Goal: Task Accomplishment & Management: Use online tool/utility

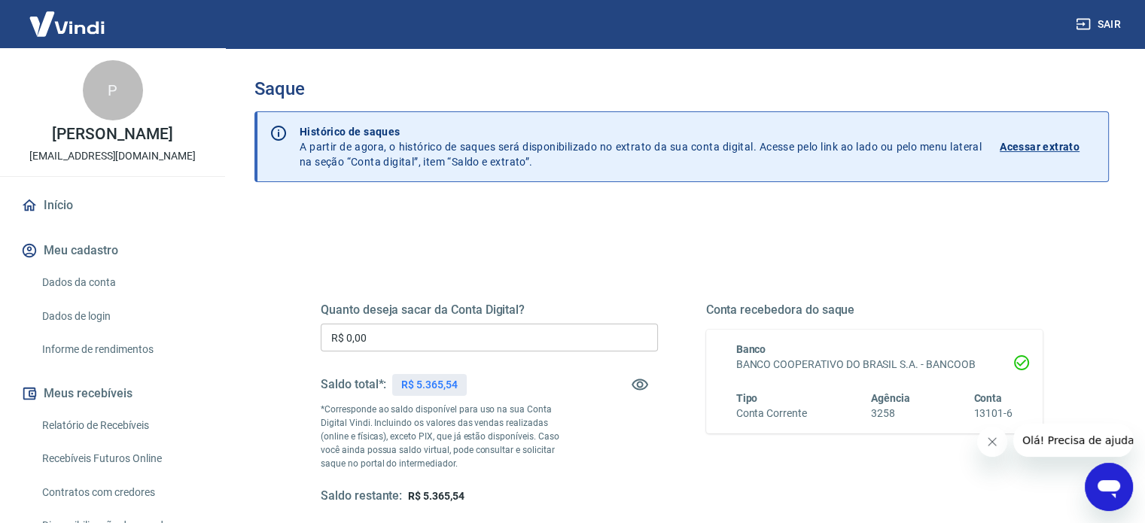
click at [504, 334] on input "R$ 0,00" at bounding box center [489, 338] width 337 height 28
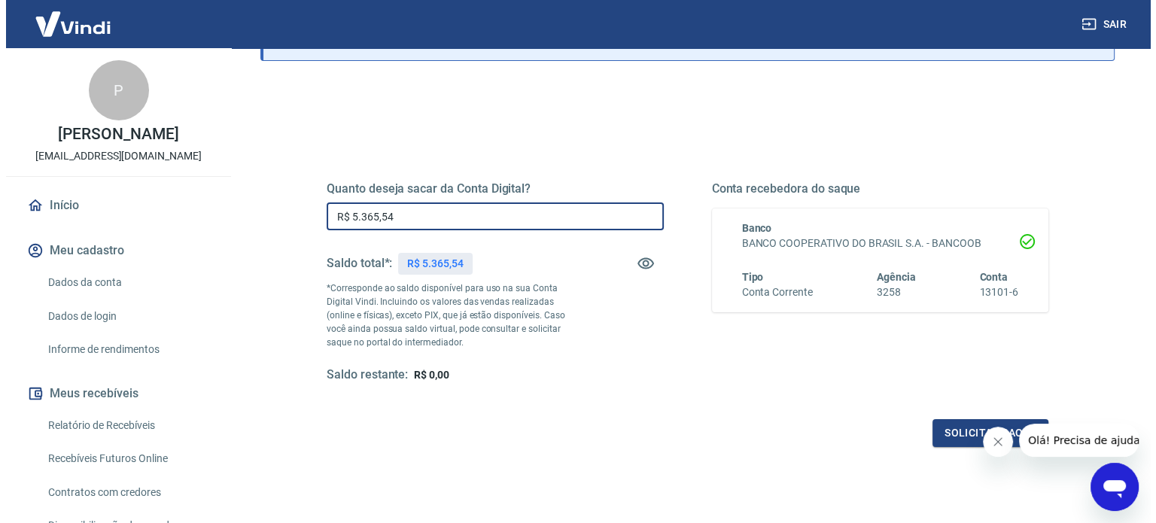
scroll to position [220, 0]
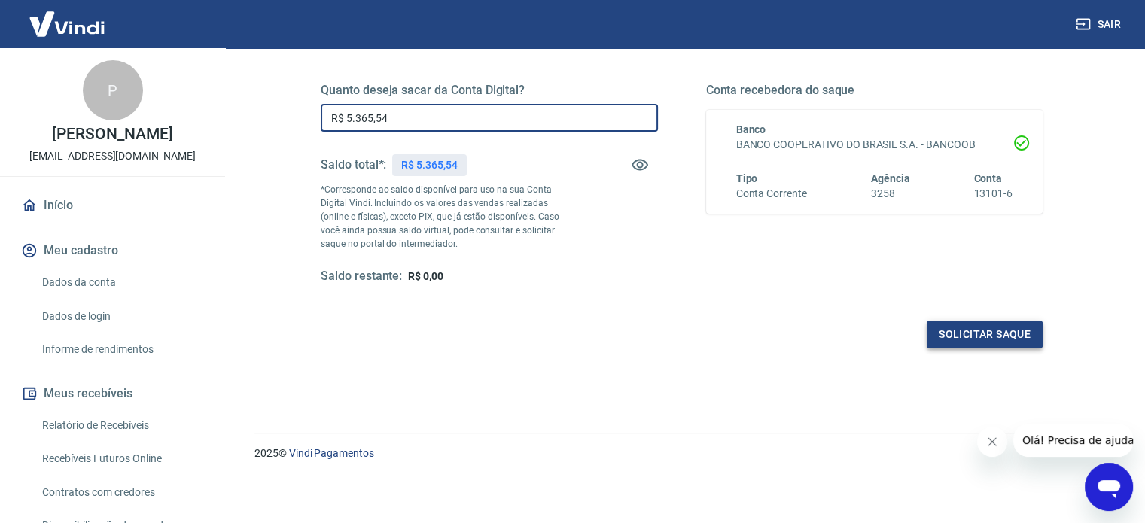
type input "R$ 5.365,54"
click at [981, 324] on button "Solicitar saque" at bounding box center [985, 335] width 116 height 28
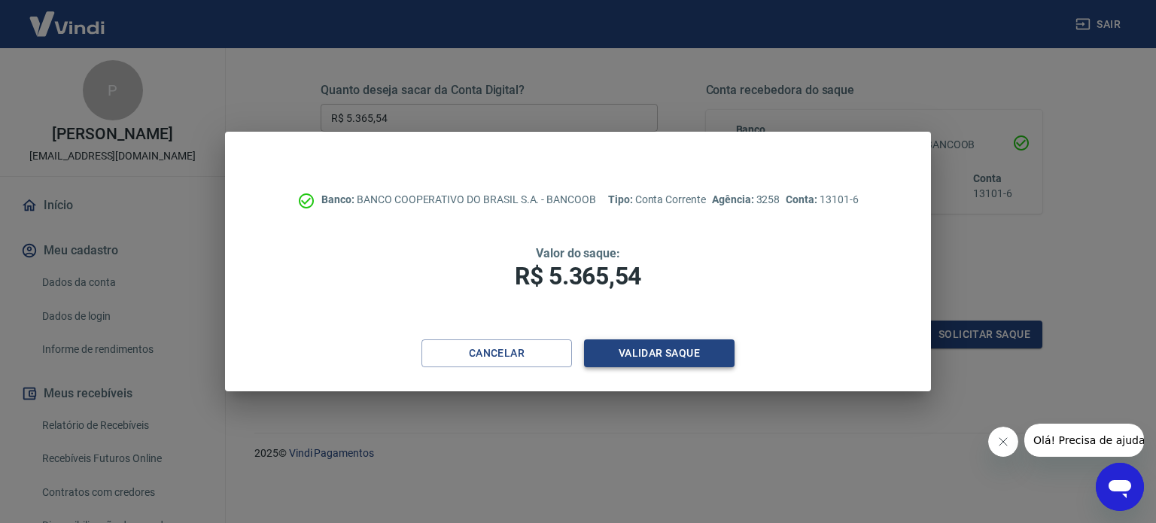
click at [656, 365] on button "Validar saque" at bounding box center [659, 354] width 151 height 28
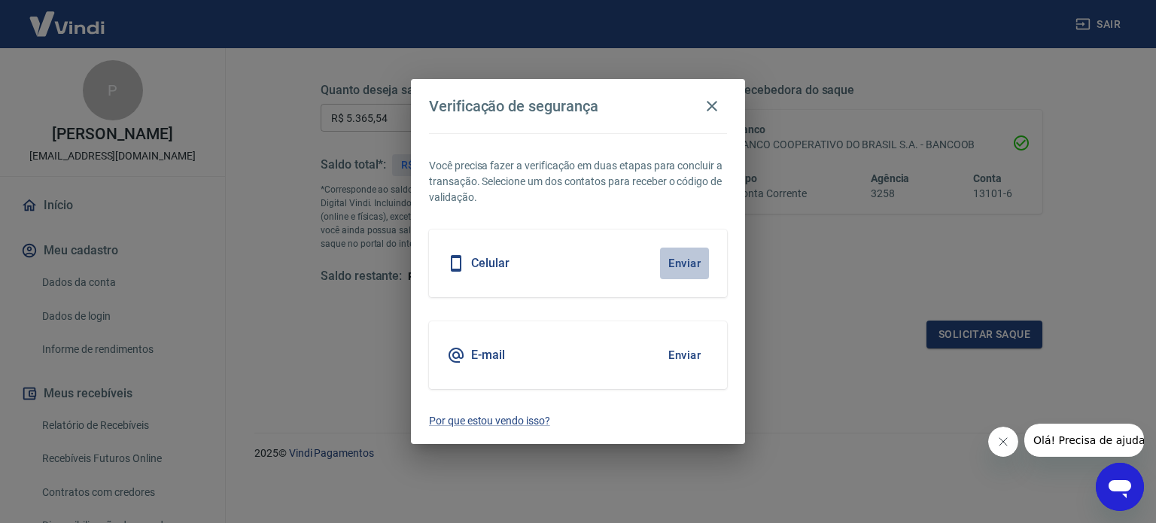
click at [665, 261] on button "Enviar" at bounding box center [684, 264] width 49 height 32
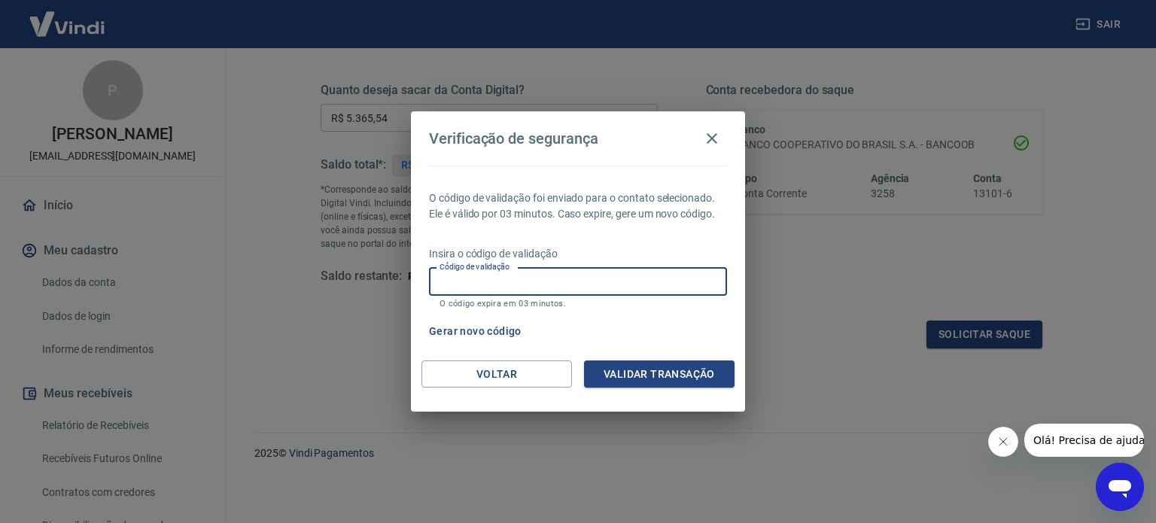
click at [471, 276] on div "Código de validação Código de validação O código expira em 03 minutos." at bounding box center [578, 288] width 298 height 41
type input "999580"
click at [613, 373] on button "Validar transação" at bounding box center [659, 375] width 151 height 28
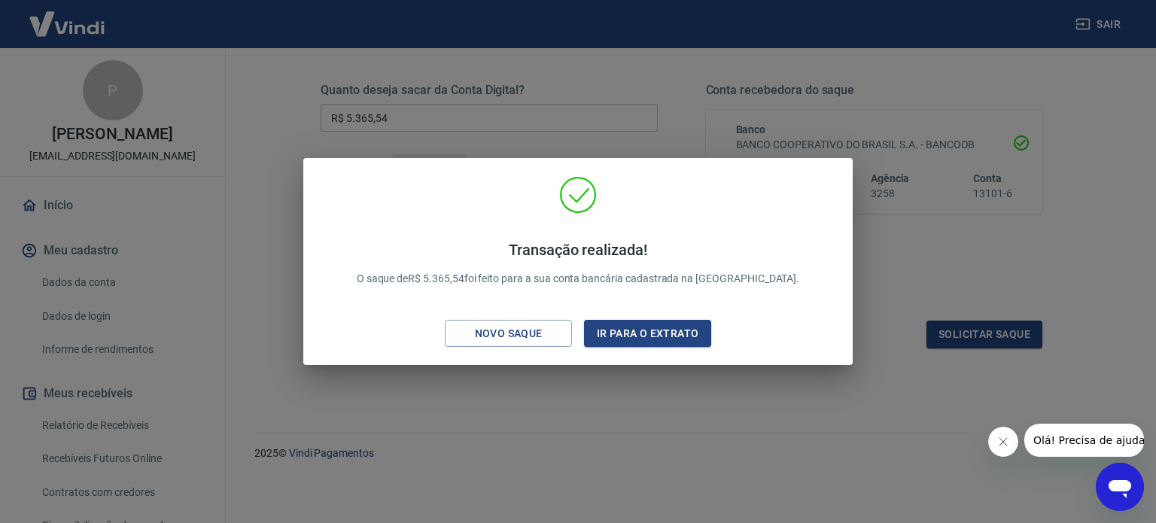
click at [778, 73] on div "Transação realizada! O saque de R$ 5.365,54 foi feito para a sua conta bancária…" at bounding box center [578, 261] width 1156 height 523
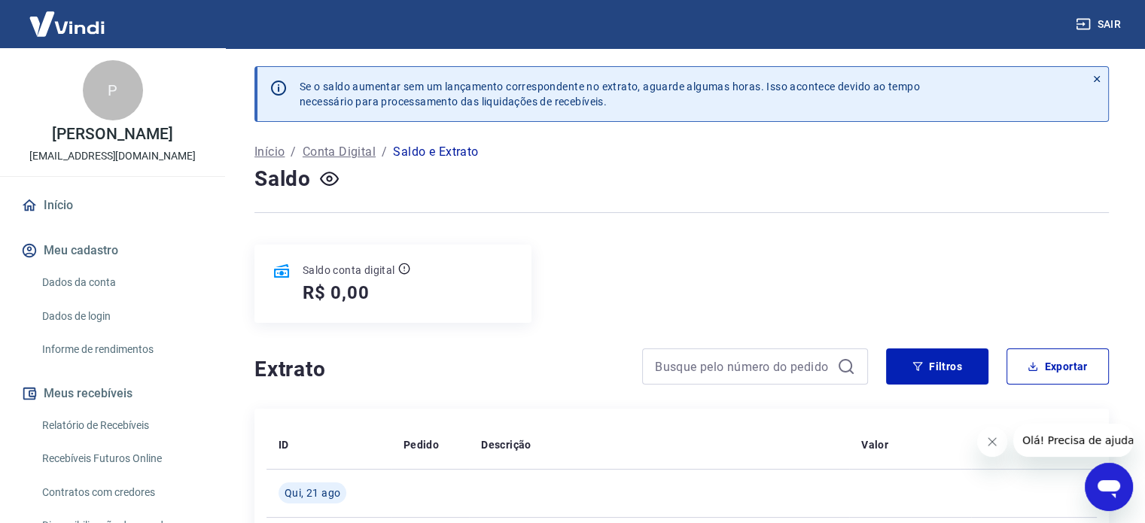
drag, startPoint x: 984, startPoint y: 444, endPoint x: 1943, endPoint y: 868, distance: 1048.6
click at [984, 444] on button "Fechar mensagem da empresa" at bounding box center [992, 442] width 30 height 30
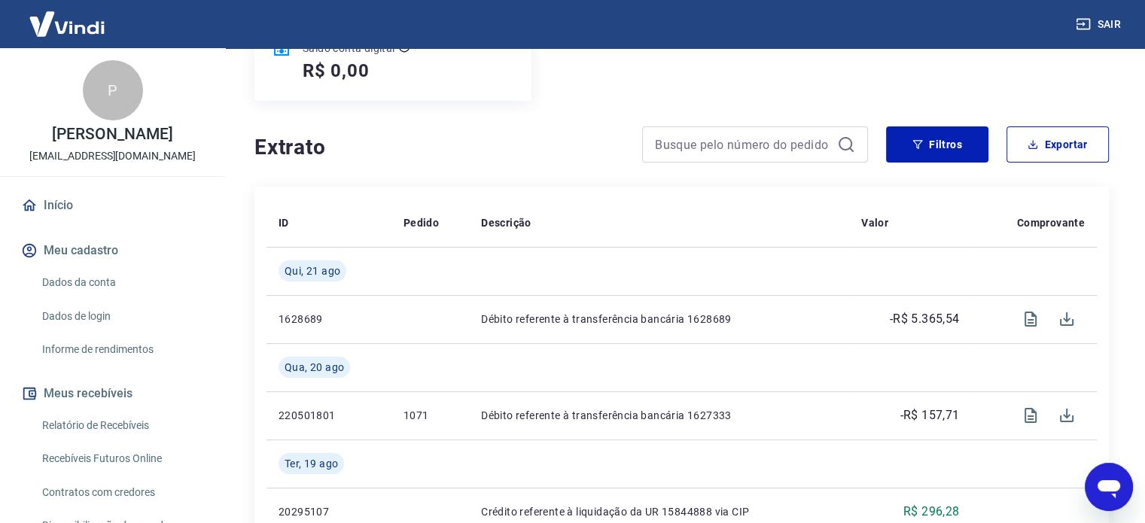
scroll to position [251, 0]
